Goal: Navigation & Orientation: Understand site structure

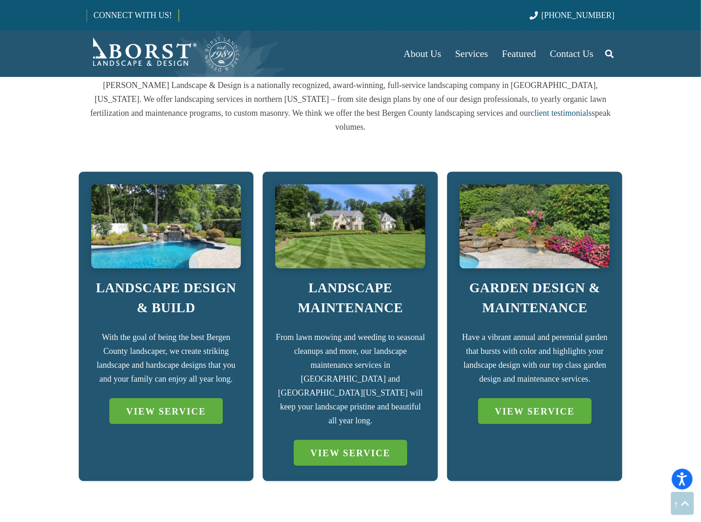
scroll to position [578, 0]
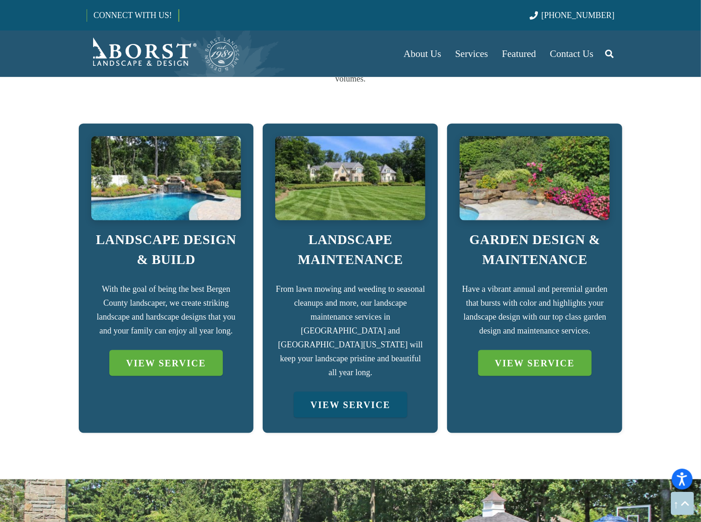
click at [358, 392] on link "VIEW SERVICE" at bounding box center [350, 405] width 113 height 26
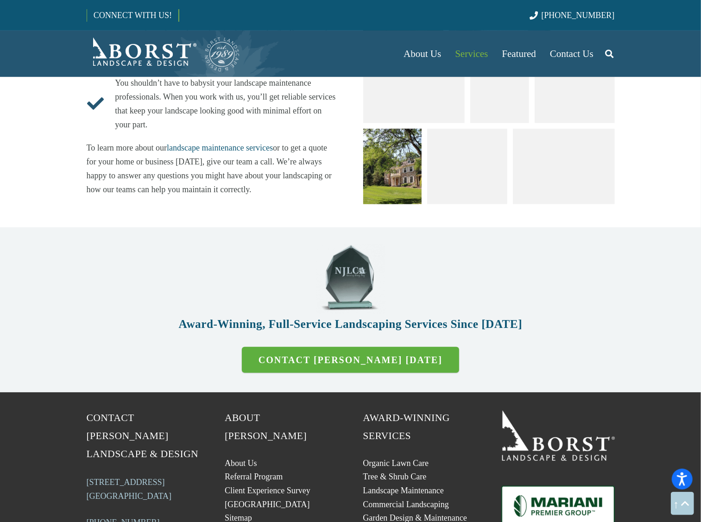
scroll to position [2629, 0]
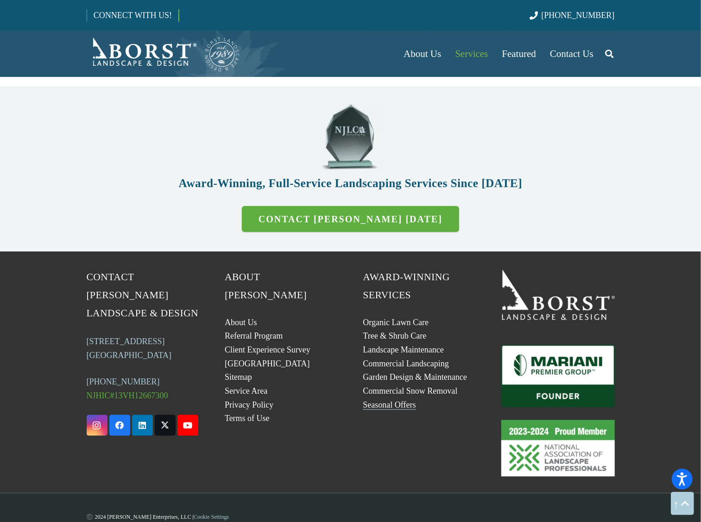
click at [403, 400] on link "Seasonal Offers" at bounding box center [389, 404] width 53 height 9
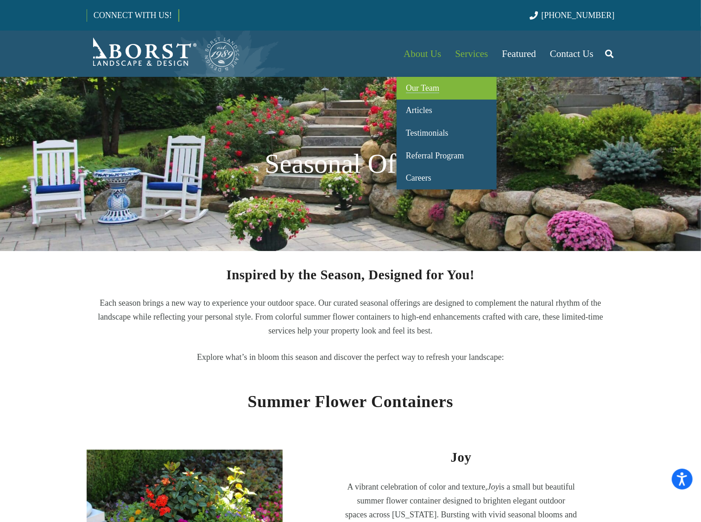
click at [419, 88] on span "Our Team" at bounding box center [422, 87] width 33 height 9
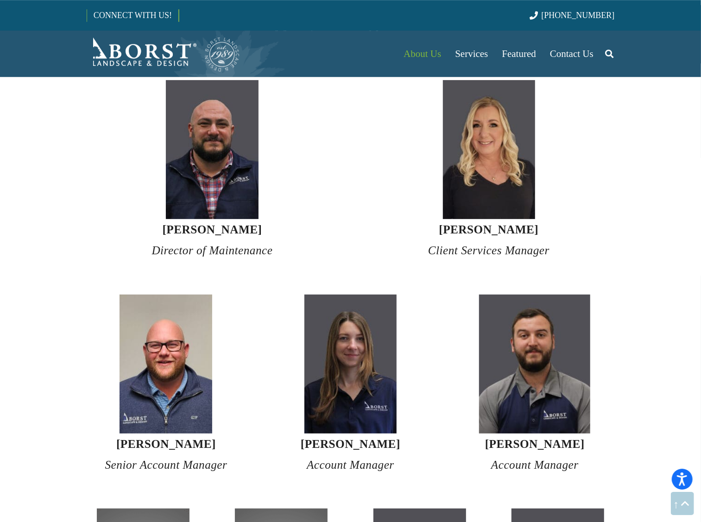
scroll to position [2120, 0]
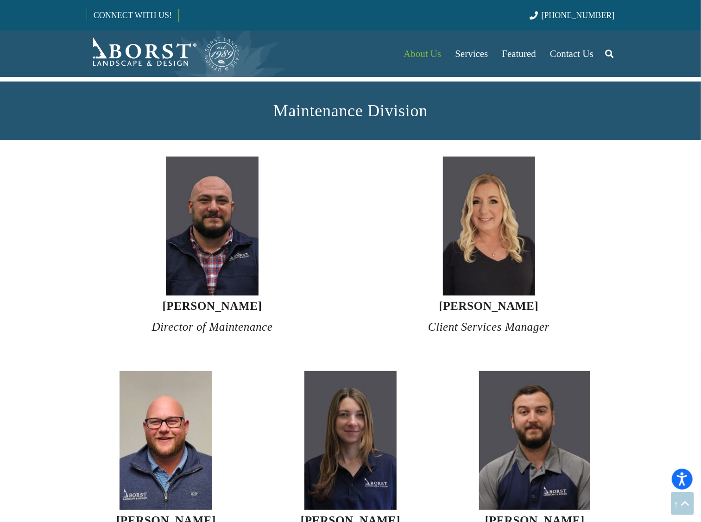
click at [348, 514] on strong "[PERSON_NAME]" at bounding box center [351, 520] width 100 height 13
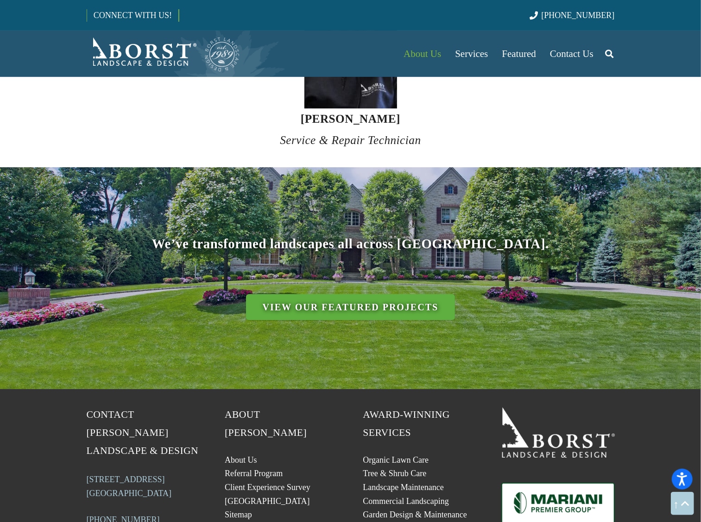
scroll to position [3806, 0]
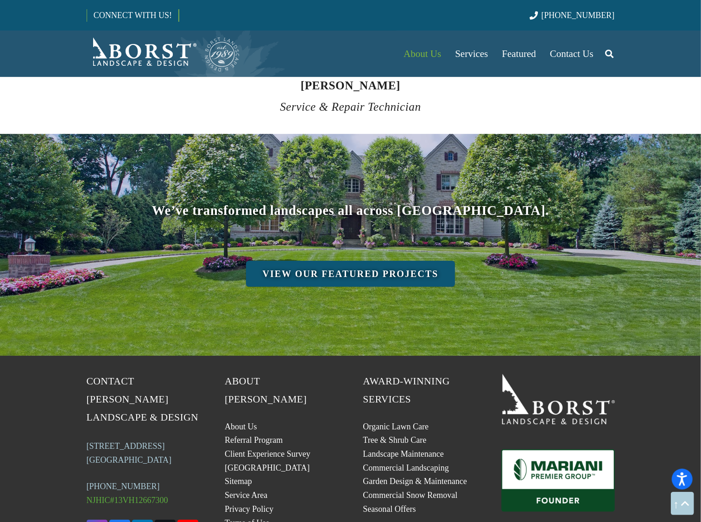
click at [340, 261] on link "View Our Featured Projects" at bounding box center [350, 274] width 209 height 26
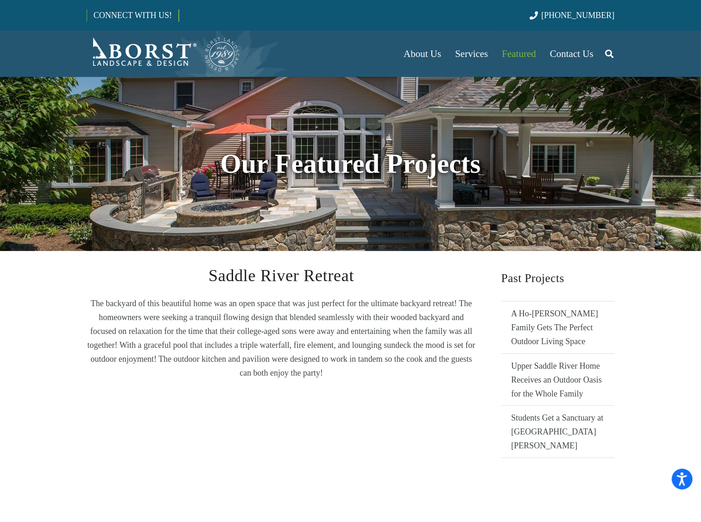
click at [164, 57] on img "Borst-Logo" at bounding box center [164, 53] width 154 height 37
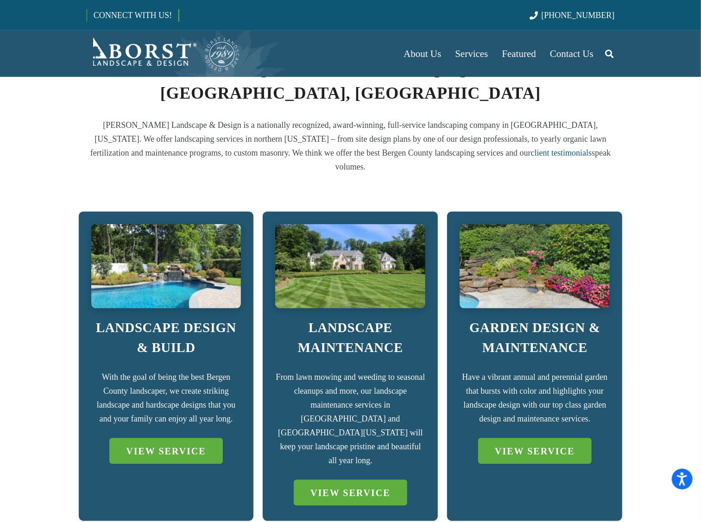
scroll to position [626, 0]
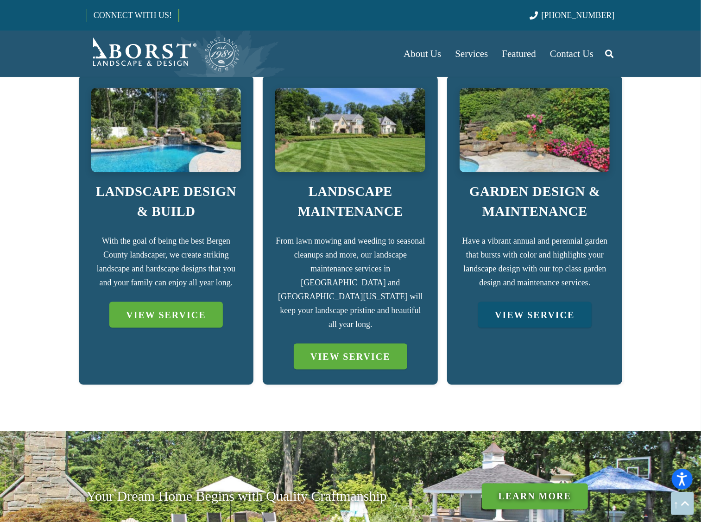
click at [530, 303] on link "VIEW SERVICE" at bounding box center [534, 315] width 113 height 26
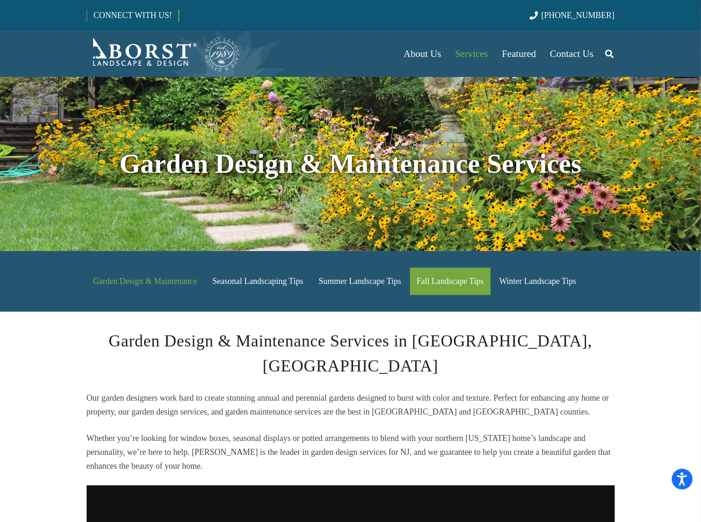
click at [464, 282] on link "Fall Landscape Tips" at bounding box center [450, 281] width 81 height 27
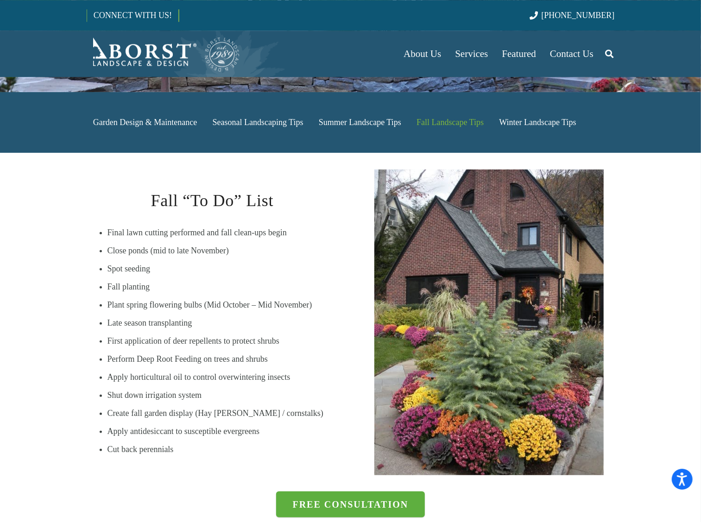
scroll to position [193, 0]
